Goal: Transaction & Acquisition: Book appointment/travel/reservation

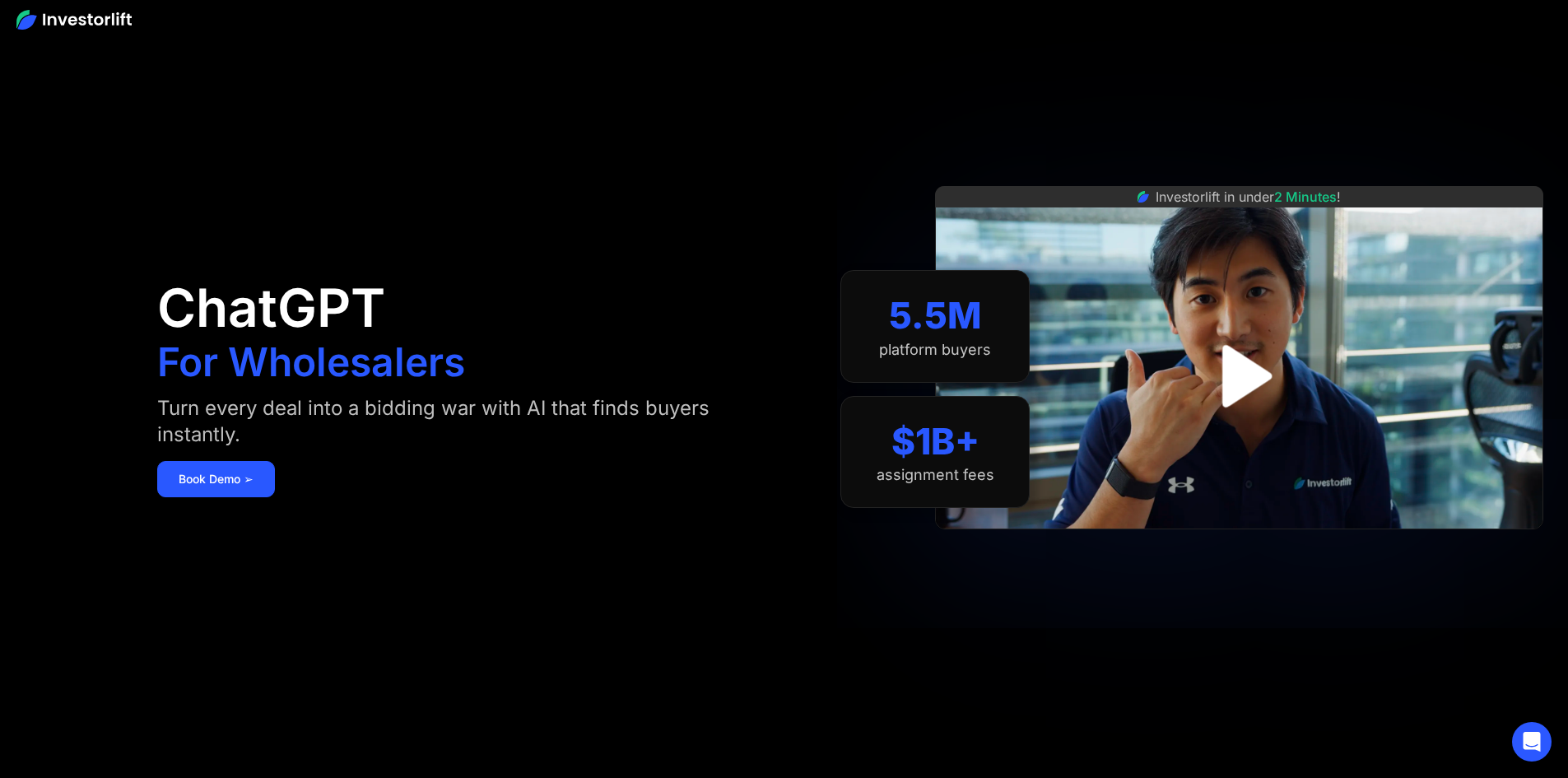
click at [1272, 387] on img "open lightbox" at bounding box center [1239, 375] width 113 height 113
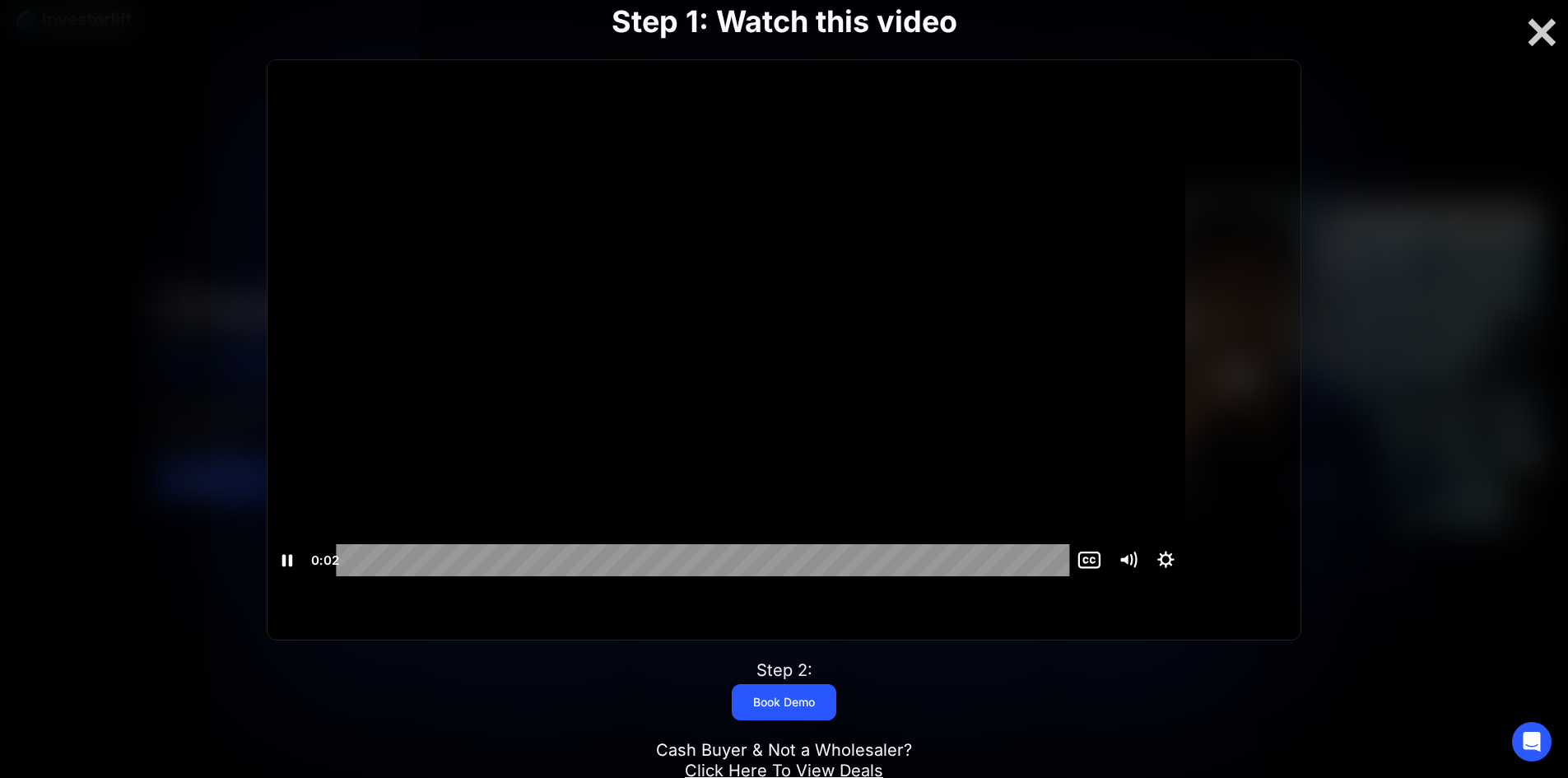
scroll to position [1, 0]
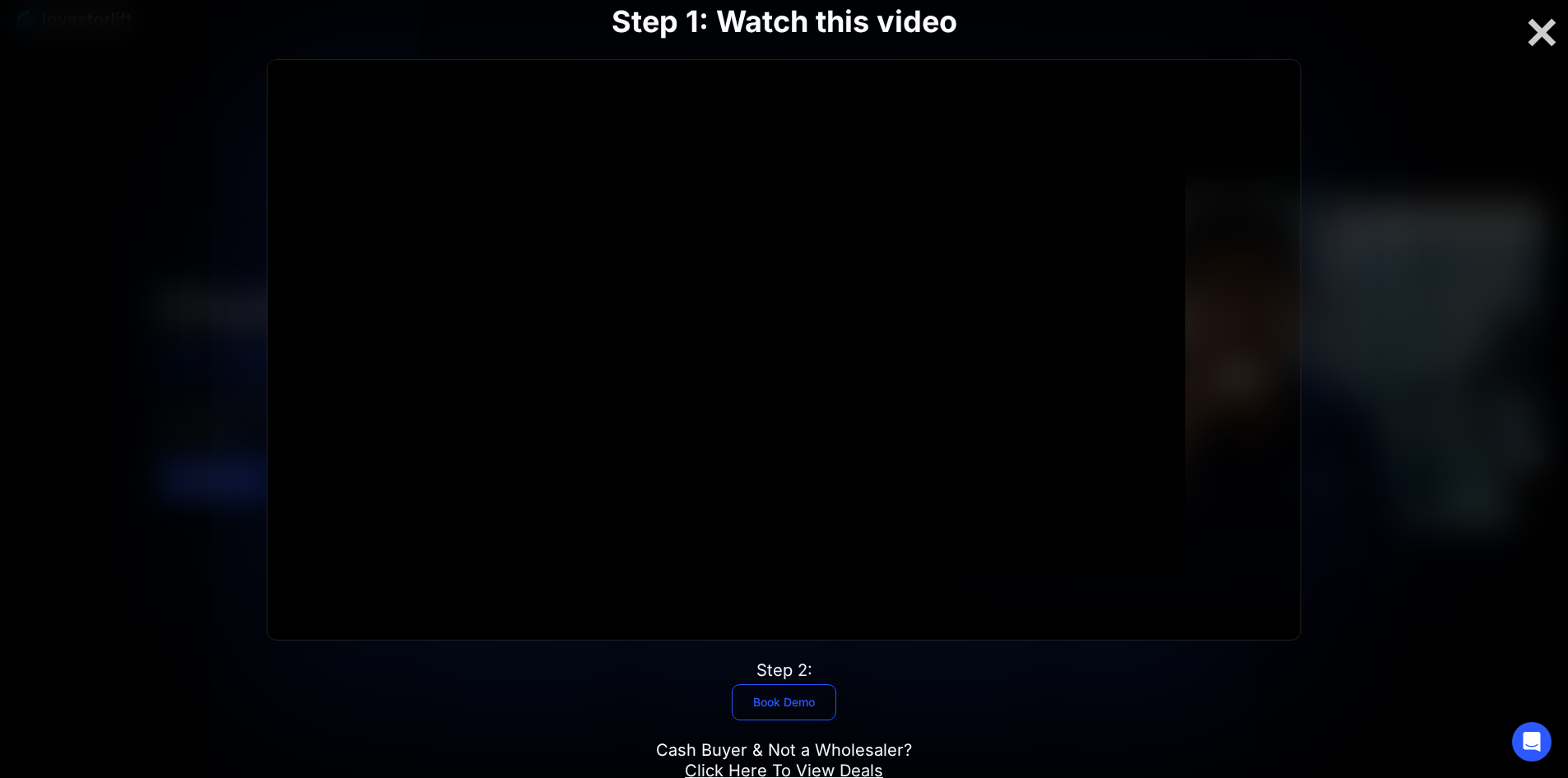
click at [820, 684] on link "Book Demo" at bounding box center [784, 702] width 105 height 36
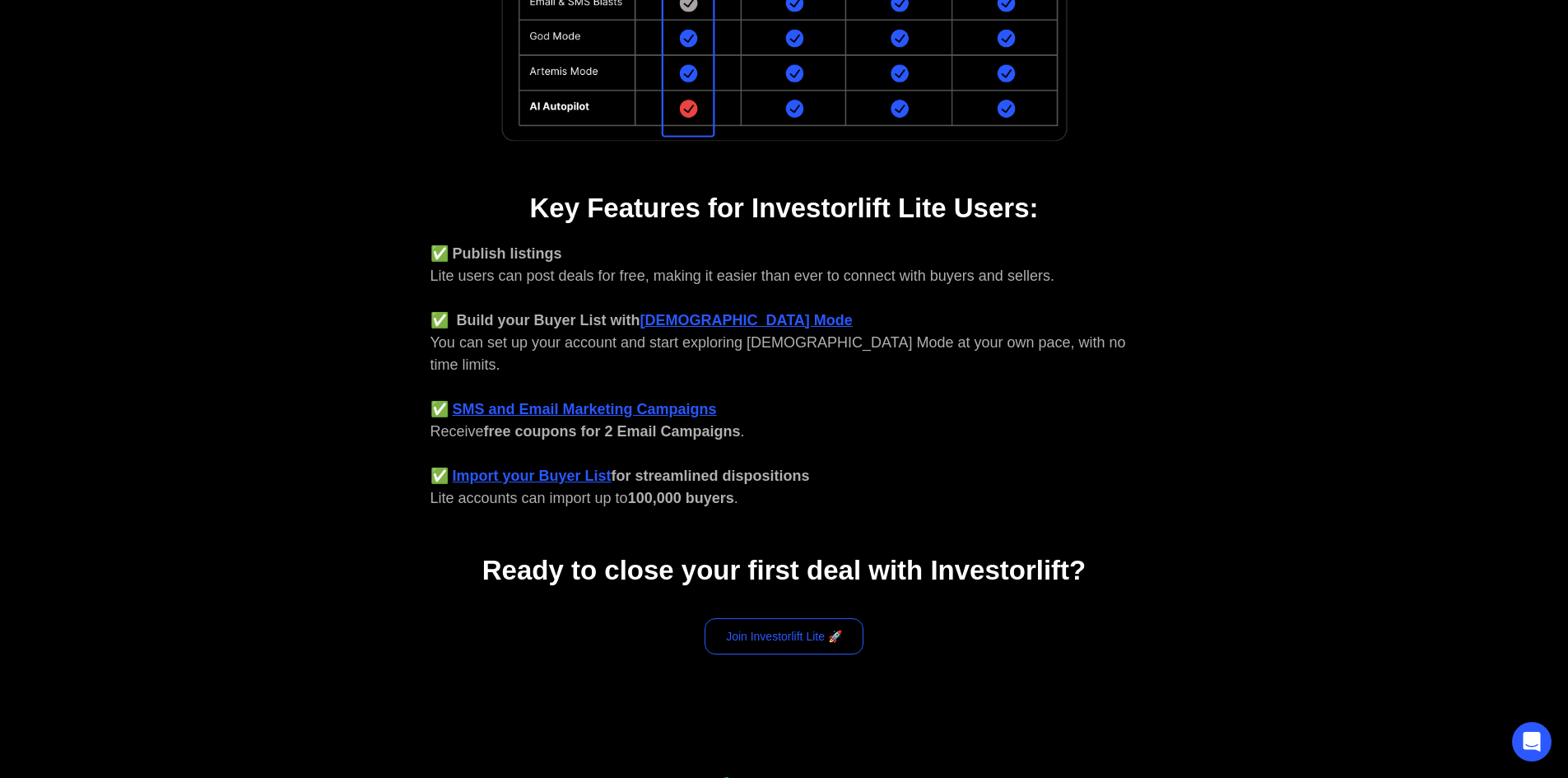
scroll to position [507, 0]
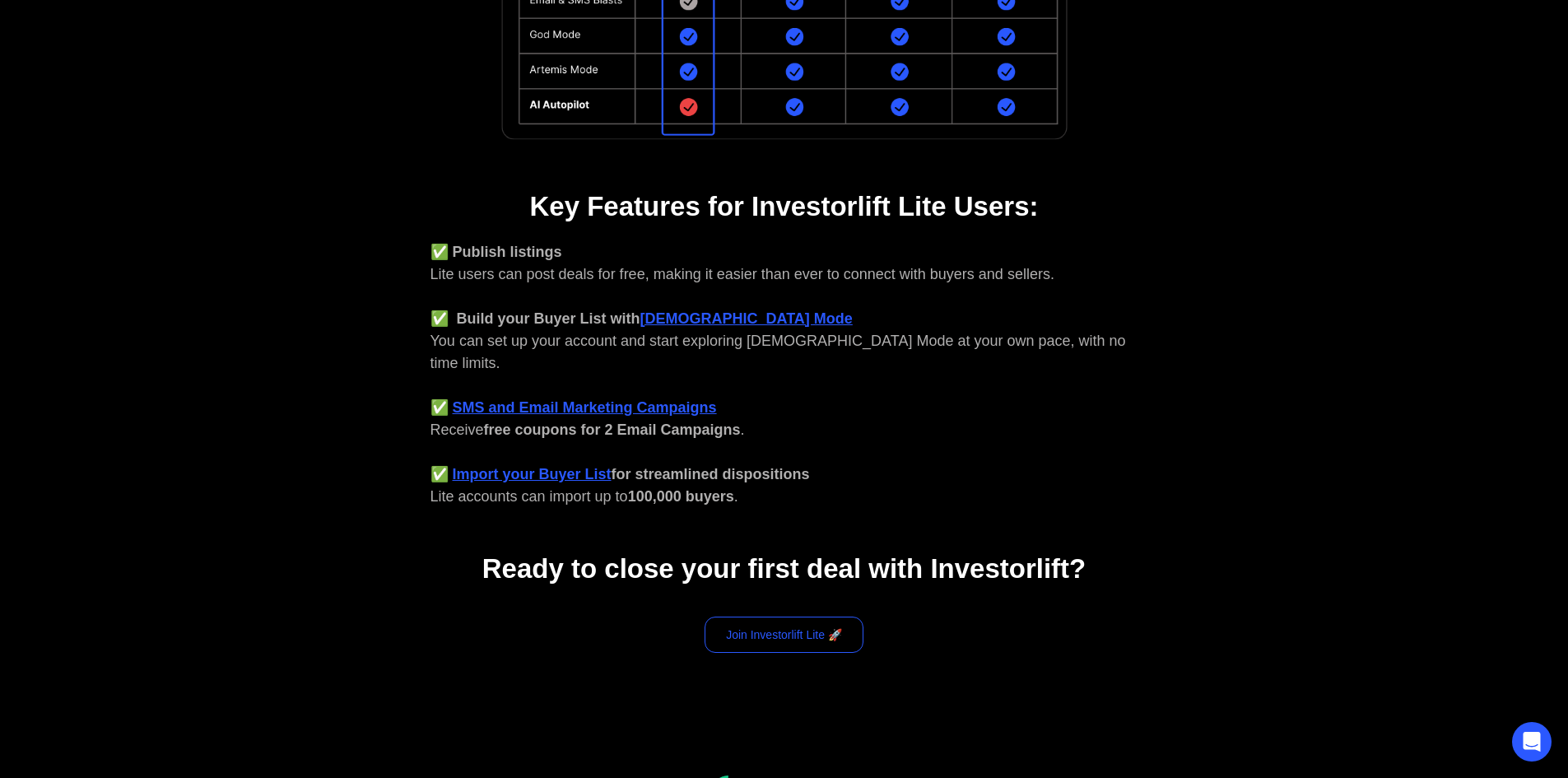
click at [776, 621] on link "Join Investorlift Lite 🚀" at bounding box center [784, 635] width 159 height 36
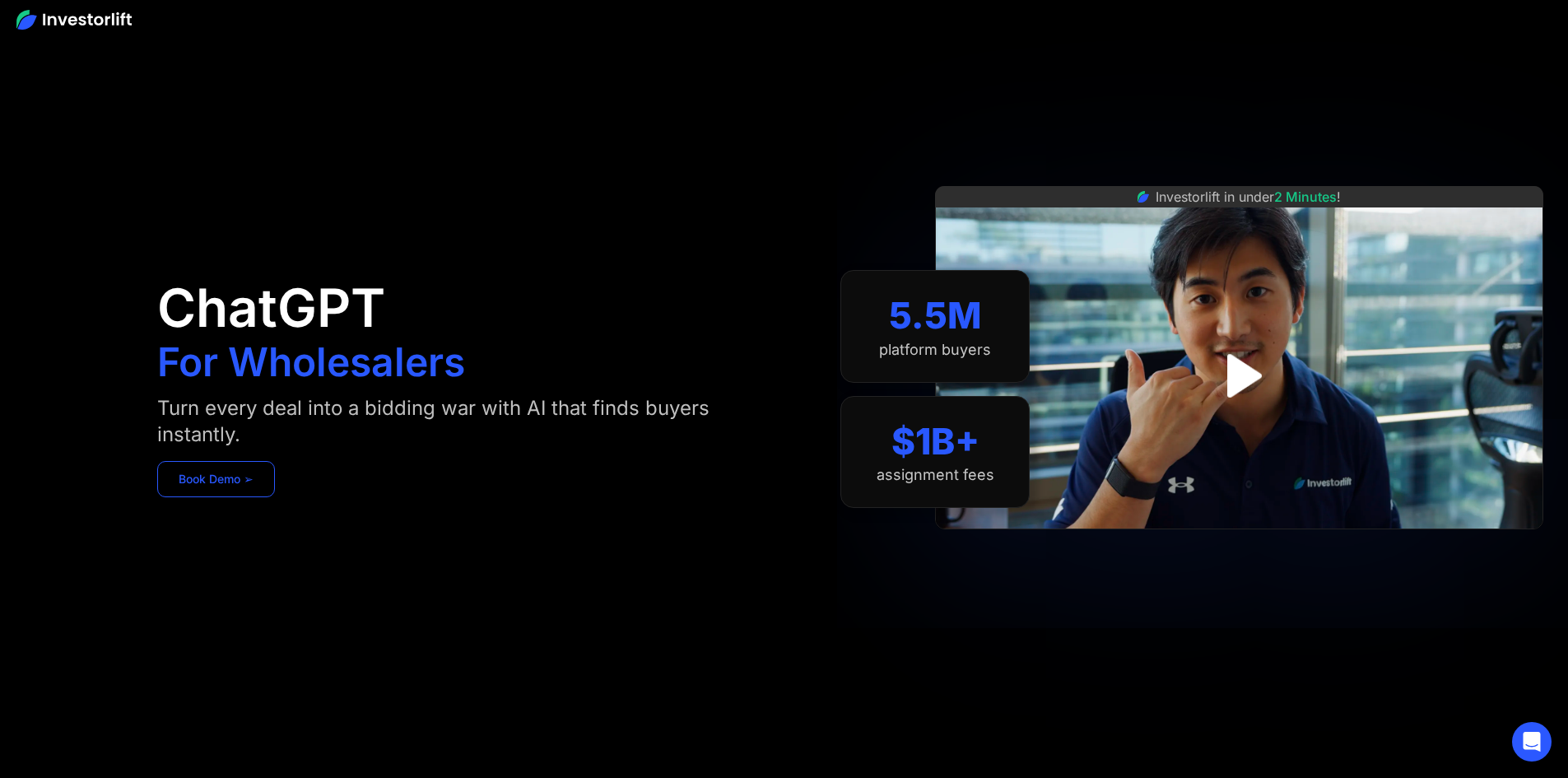
click at [275, 490] on link "Book Demo ➢" at bounding box center [216, 479] width 118 height 36
